Goal: Navigation & Orientation: Find specific page/section

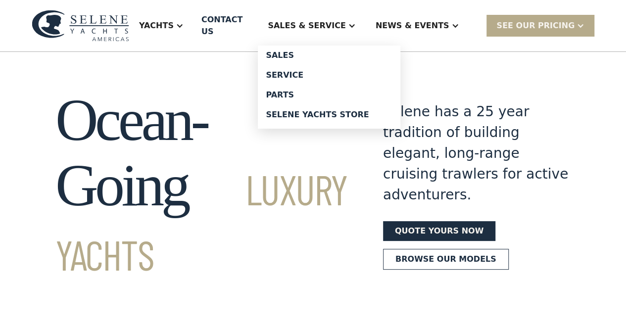
click at [304, 24] on div "Sales & Service" at bounding box center [307, 26] width 78 height 12
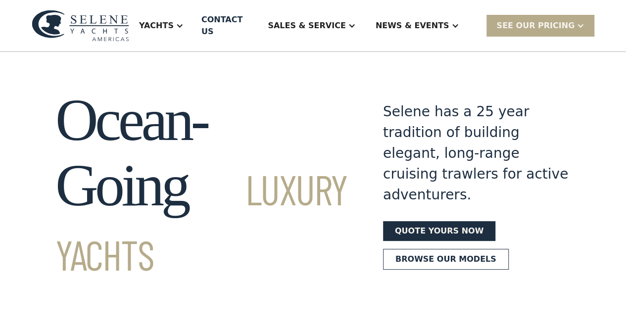
click at [351, 27] on div at bounding box center [352, 26] width 8 height 8
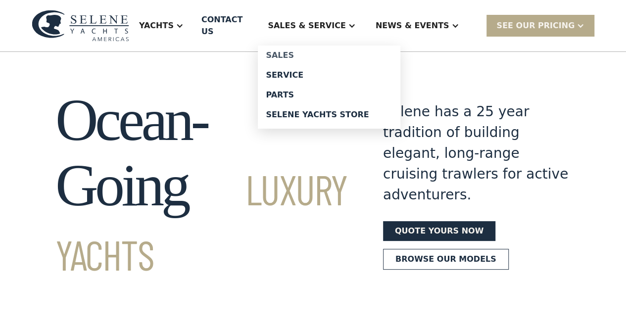
click at [325, 54] on div "Sales" at bounding box center [329, 55] width 127 height 8
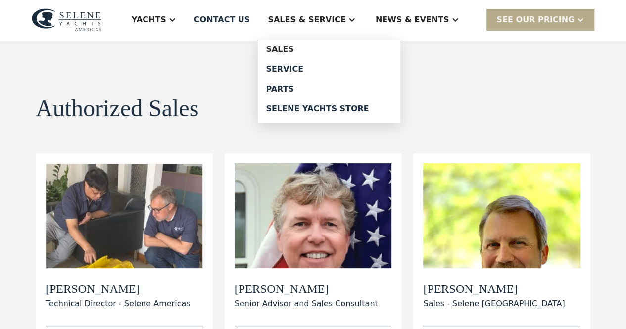
click at [353, 23] on div at bounding box center [352, 20] width 8 height 8
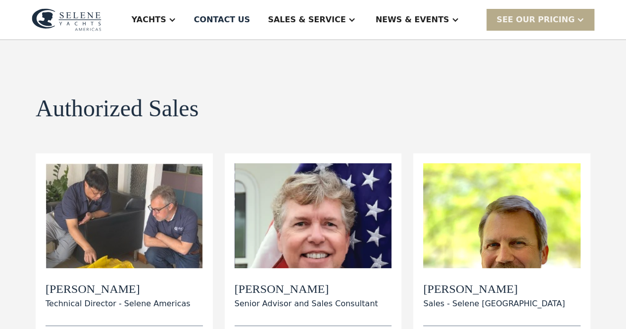
click at [352, 20] on div at bounding box center [352, 20] width 8 height 8
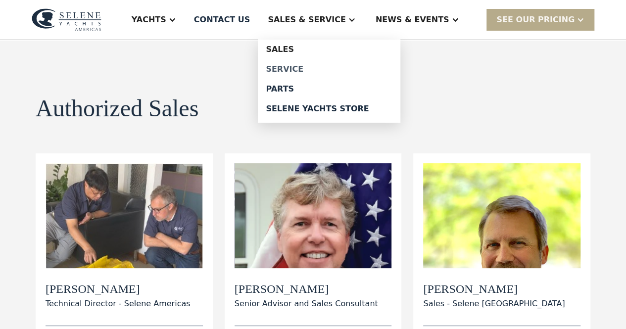
click at [305, 65] on div "Service" at bounding box center [329, 69] width 127 height 8
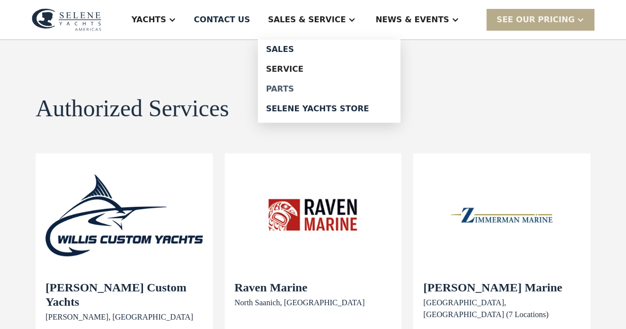
click at [310, 87] on div "Parts" at bounding box center [329, 89] width 127 height 8
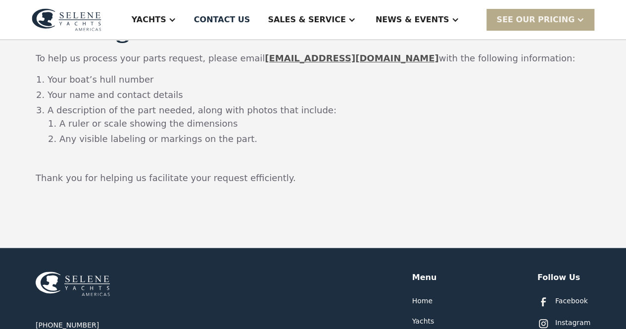
scroll to position [99, 0]
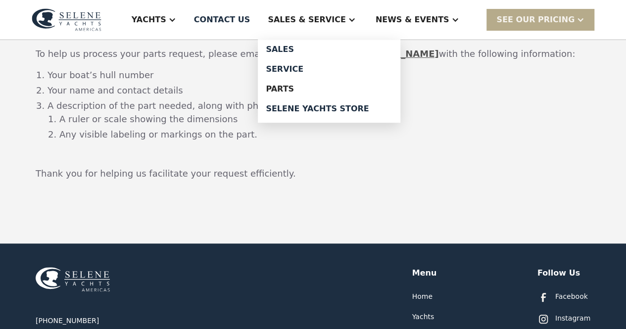
click at [356, 17] on div at bounding box center [352, 20] width 8 height 8
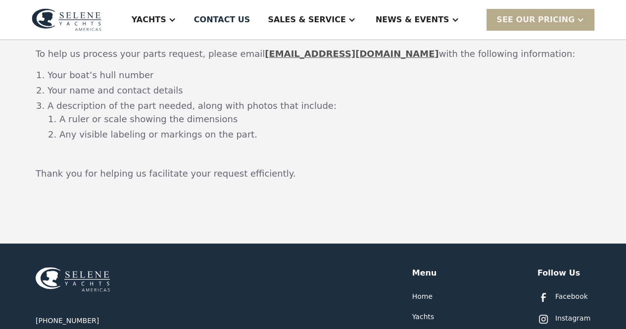
click at [353, 24] on div "Sales & Service" at bounding box center [311, 20] width 107 height 40
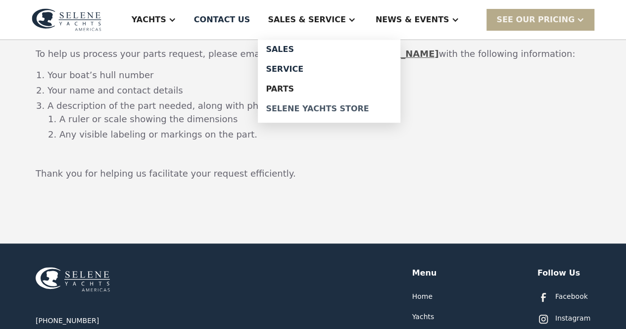
click at [312, 110] on div "Selene Yachts Store" at bounding box center [329, 109] width 127 height 8
